Goal: Task Accomplishment & Management: Manage account settings

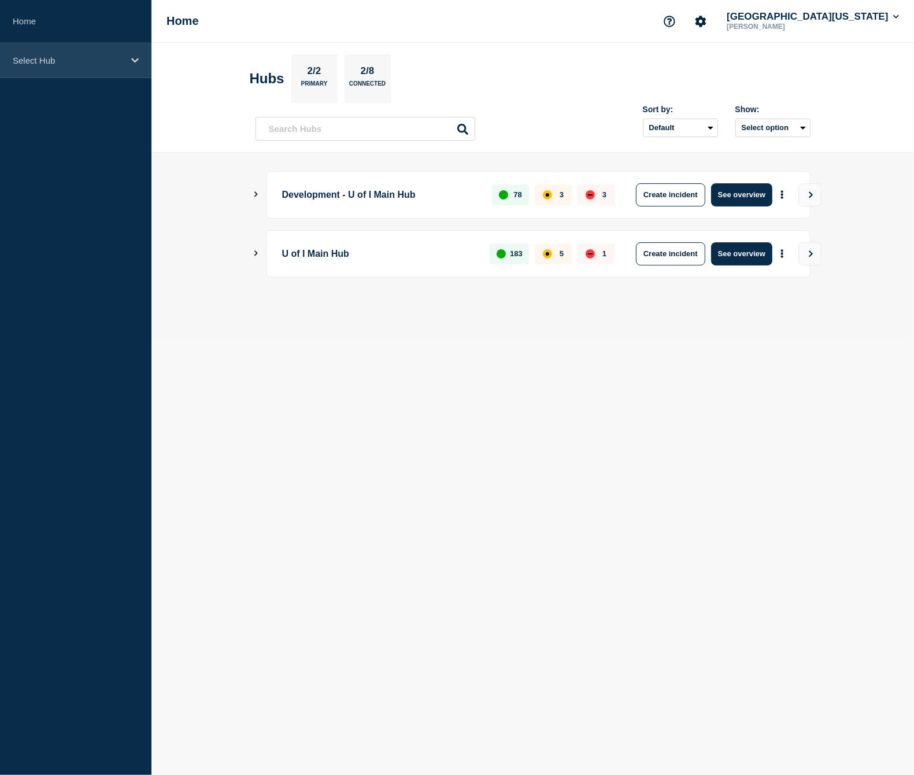
click at [138, 60] on icon at bounding box center [135, 60] width 8 height 9
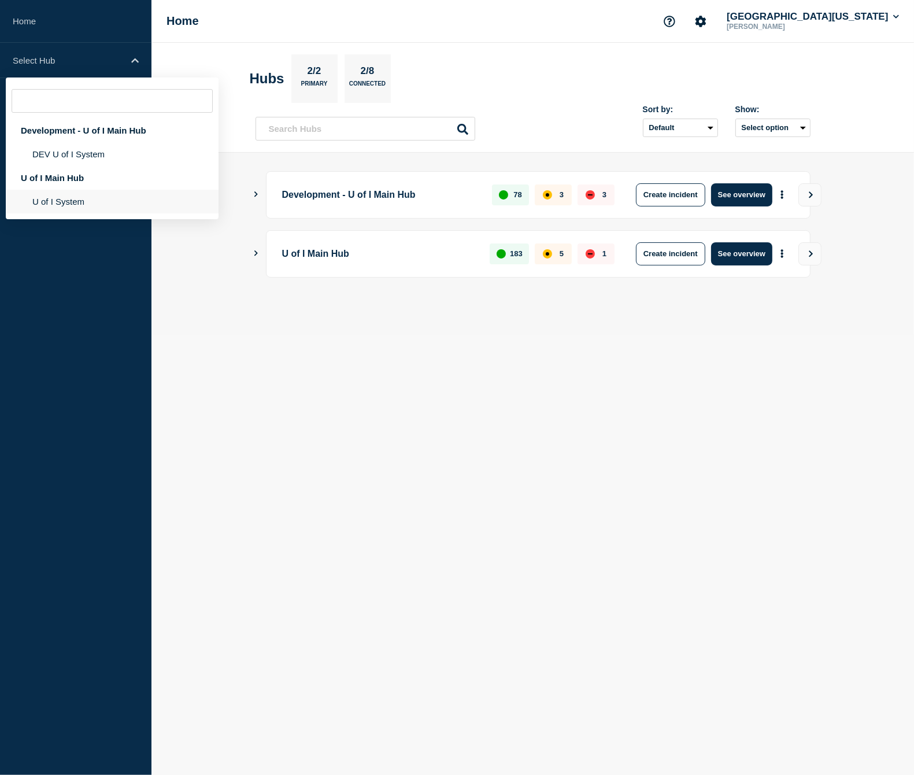
click at [82, 205] on li "U of I System" at bounding box center [112, 202] width 213 height 24
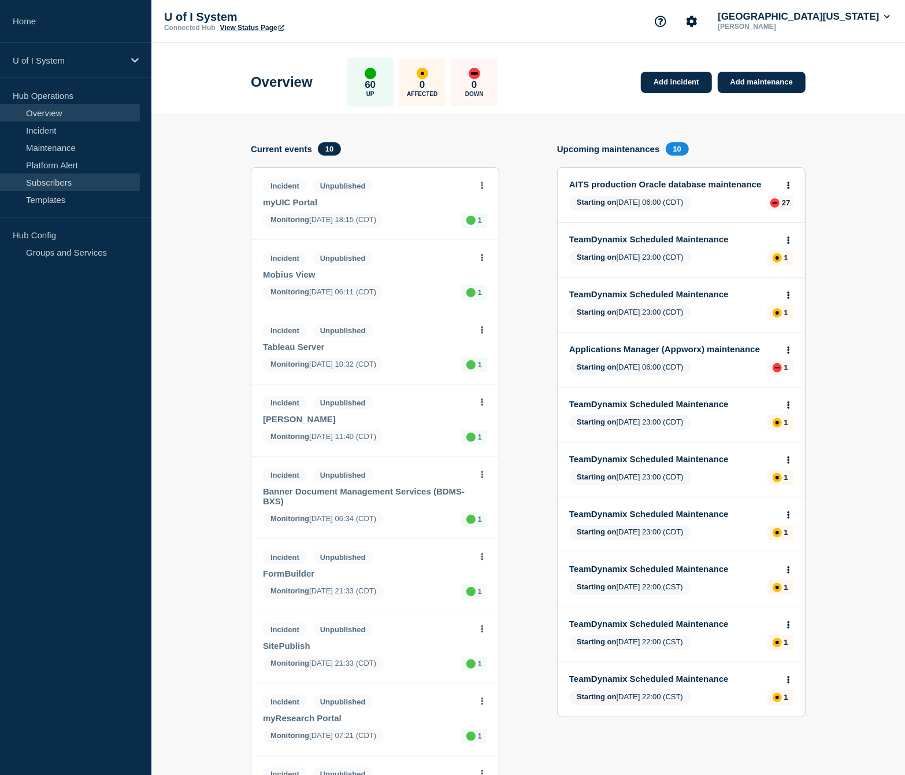
click at [64, 183] on link "Subscribers" at bounding box center [70, 181] width 140 height 17
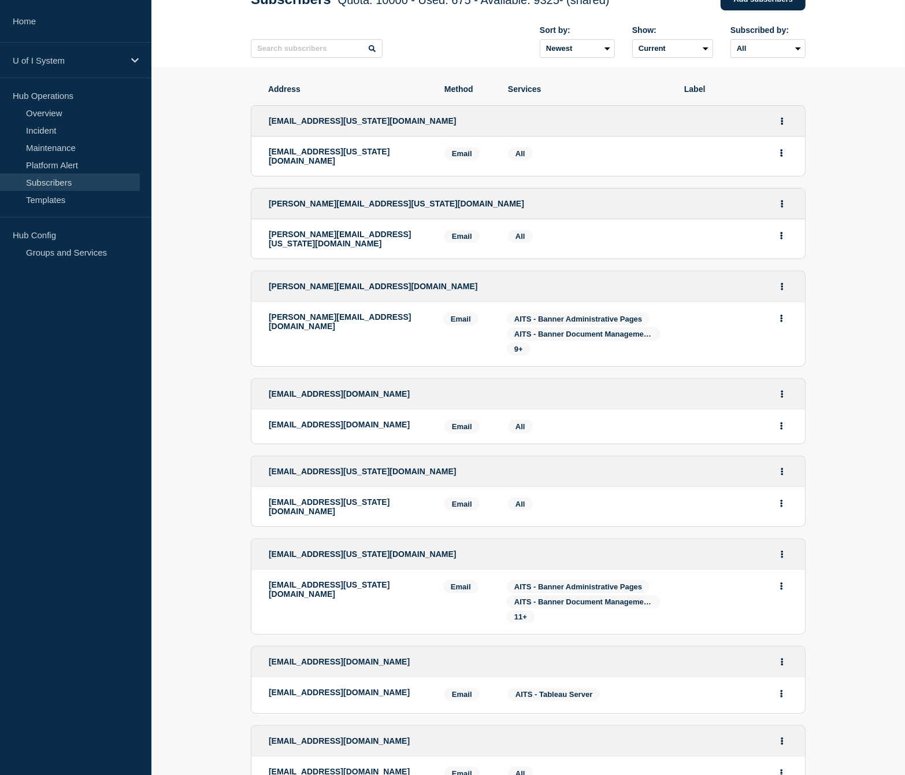
scroll to position [173, 0]
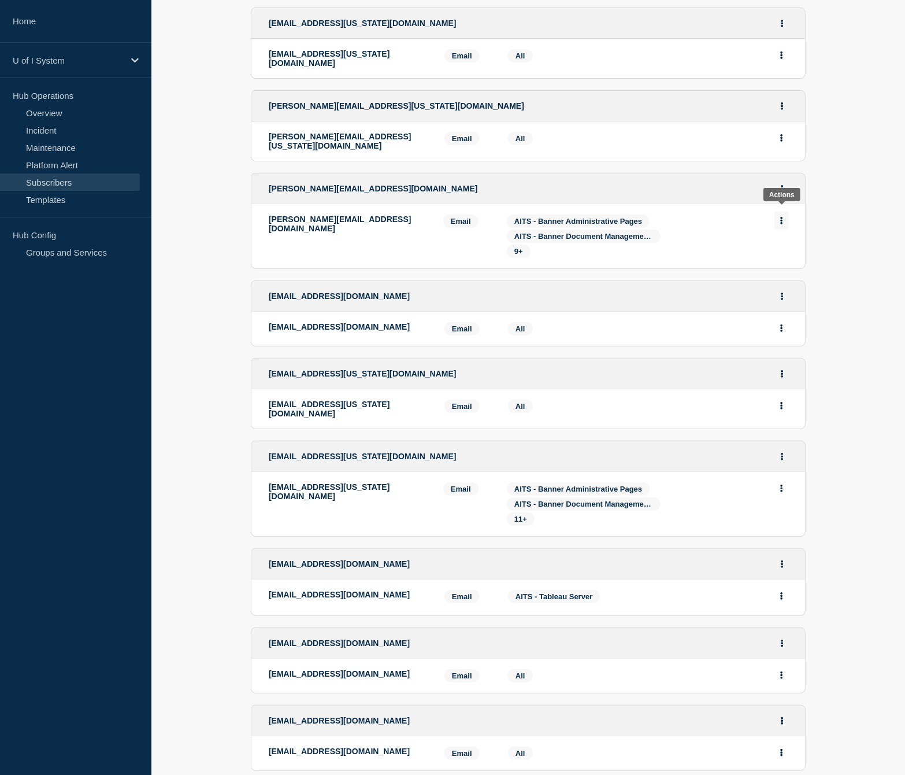
click at [779, 218] on button "Actions" at bounding box center [782, 221] width 14 height 18
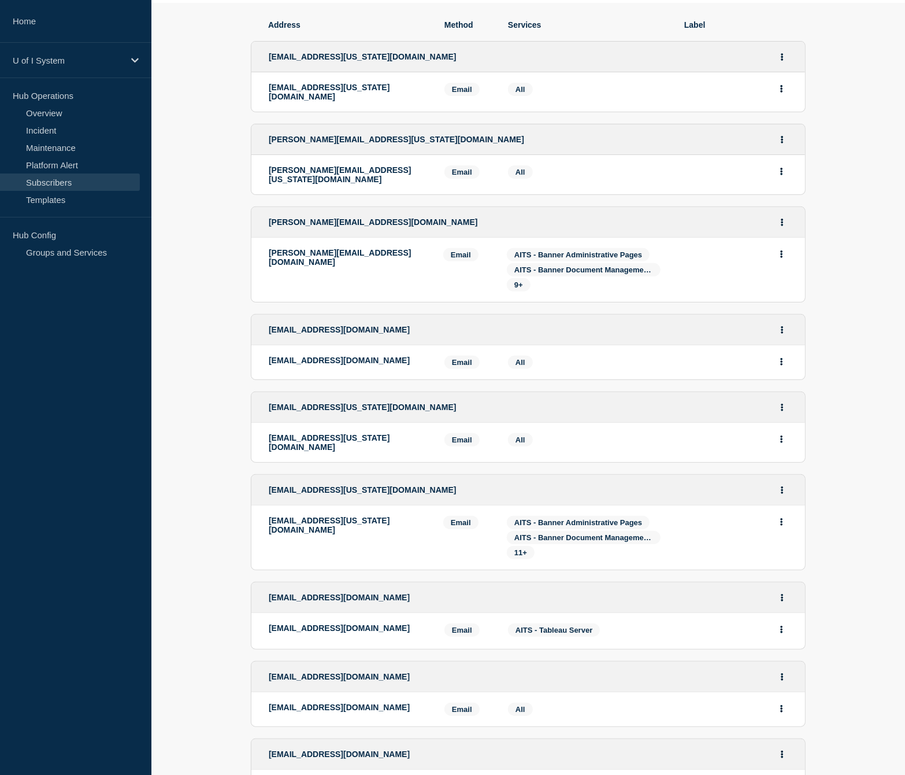
scroll to position [0, 0]
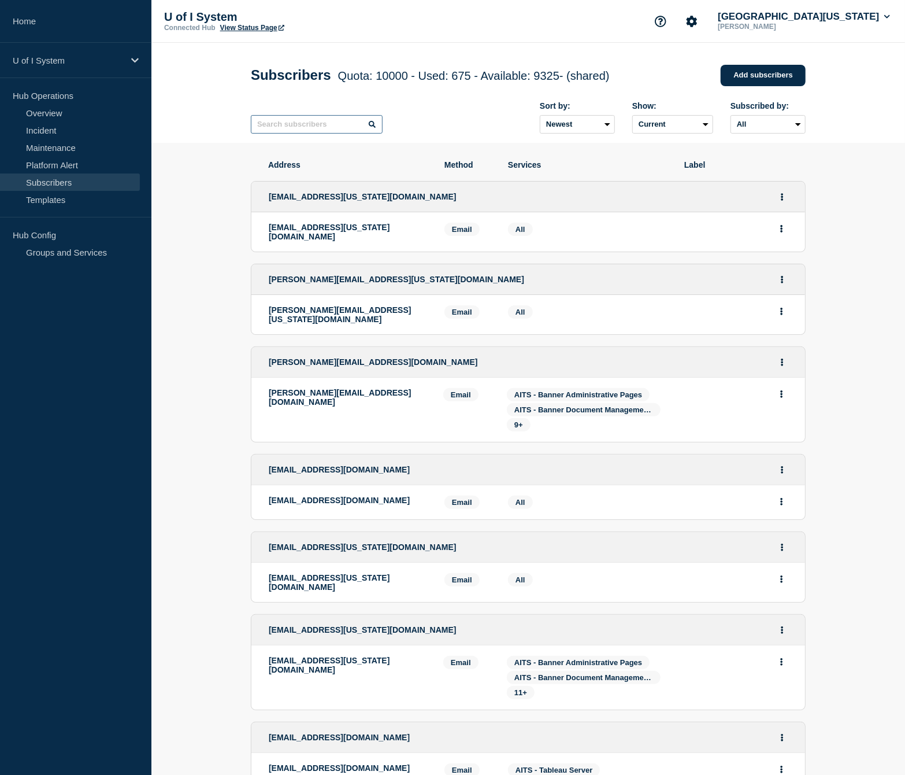
click at [332, 123] on input "text" at bounding box center [317, 124] width 132 height 19
click at [796, 128] on select "All Email SMS Teams" at bounding box center [768, 124] width 75 height 19
click at [731, 119] on select "All Email SMS Teams" at bounding box center [768, 124] width 75 height 19
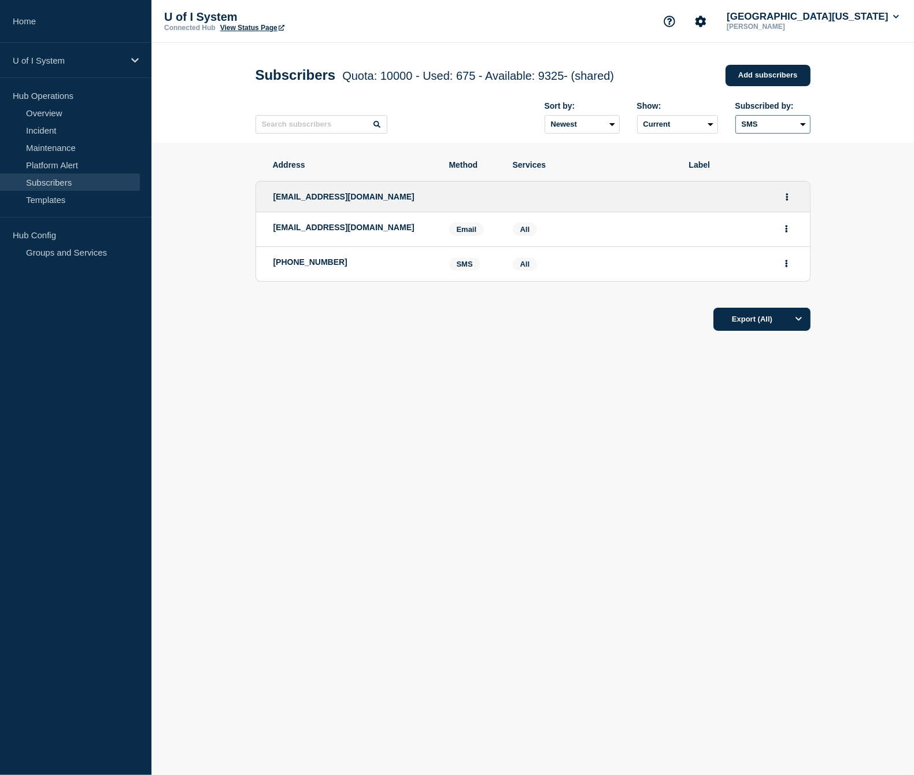
click at [804, 129] on select "All Email SMS Teams" at bounding box center [772, 124] width 75 height 19
select select "teams"
click at [735, 119] on select "All Email SMS Teams" at bounding box center [772, 124] width 75 height 19
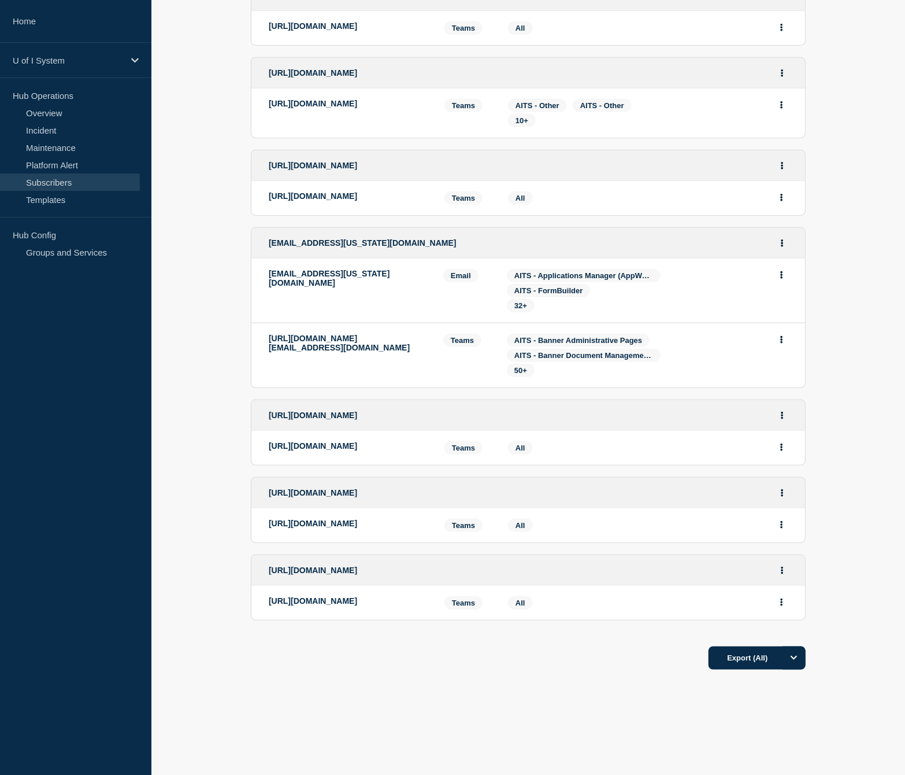
scroll to position [815, 0]
click at [357, 170] on span "https://teams.microsoft.com/l/channel/19%3a6392dec42ea54ee0bf5aa520da44545e%40t…" at bounding box center [313, 165] width 88 height 9
click at [783, 169] on icon "Actions" at bounding box center [782, 166] width 3 height 8
click at [822, 293] on section "Address Method Services Label https://prod-23.westus.logic.azure.com:443/workfl…" at bounding box center [528, 140] width 754 height 1233
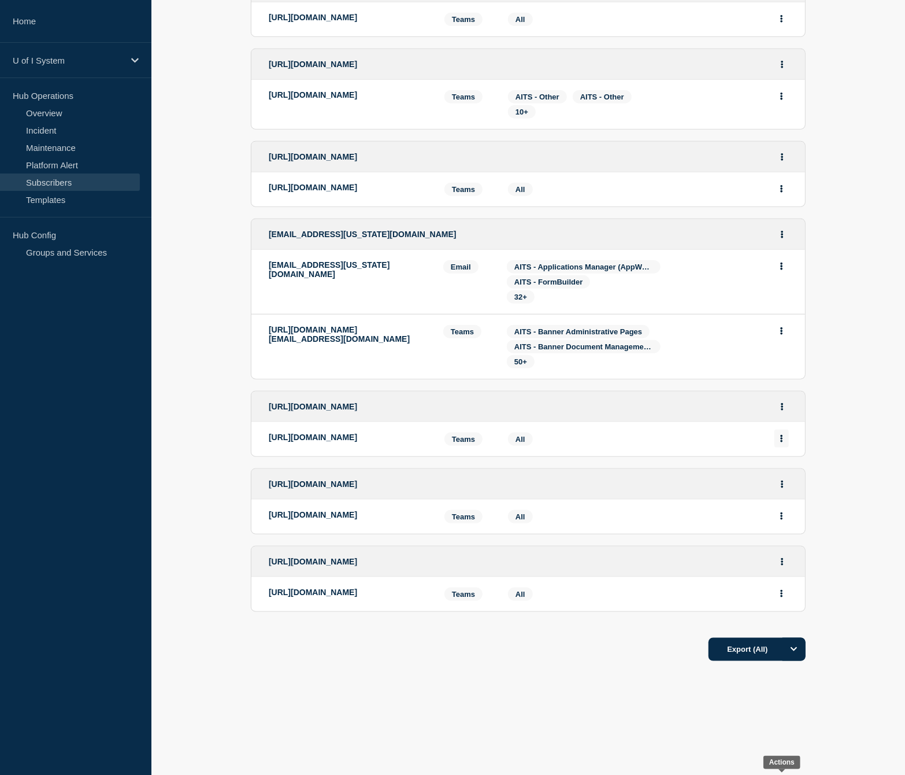
click at [785, 430] on button "Actions" at bounding box center [782, 439] width 14 height 18
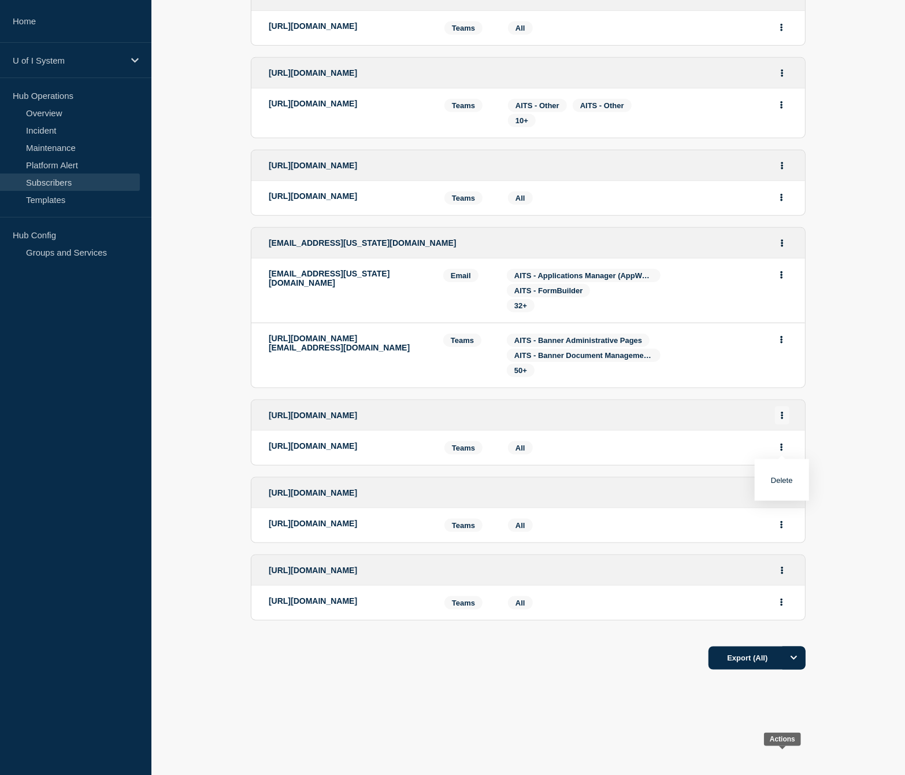
click at [778, 406] on button "Actions" at bounding box center [782, 415] width 14 height 18
click at [778, 444] on link "Edit" at bounding box center [778, 448] width 13 height 9
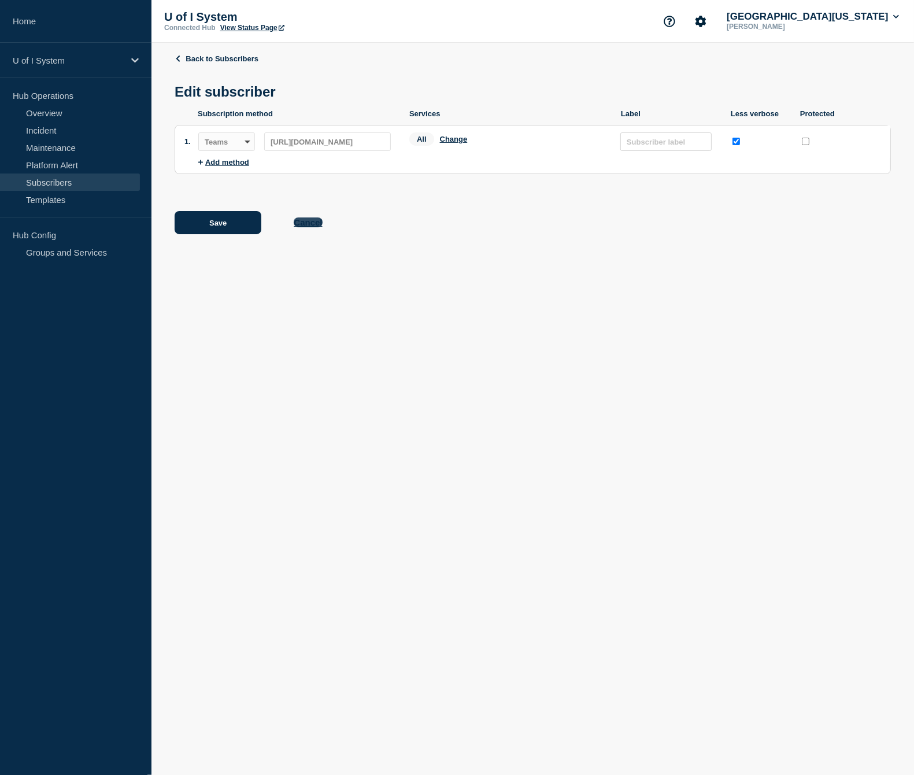
click at [306, 221] on button "Cancel" at bounding box center [308, 222] width 28 height 10
